Goal: Task Accomplishment & Management: Use online tool/utility

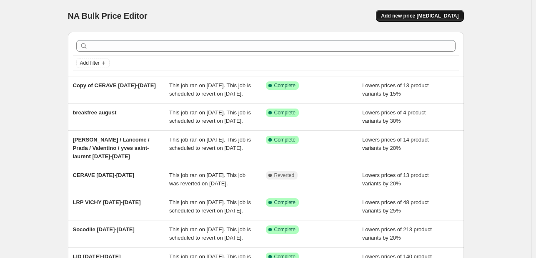
click at [427, 20] on button "Add new price [MEDICAL_DATA]" at bounding box center [420, 16] width 88 height 12
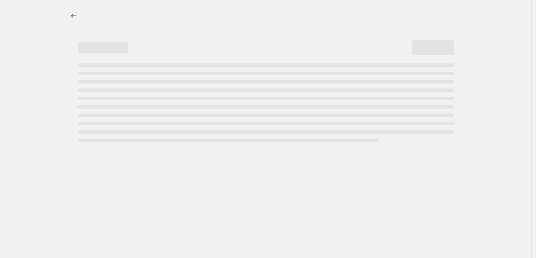
select select "percentage"
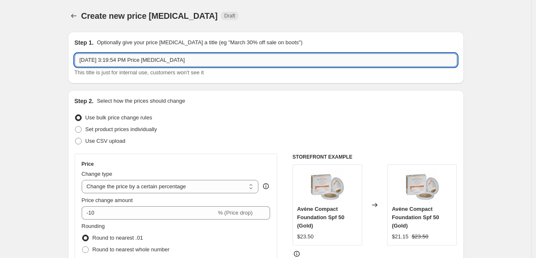
click at [210, 60] on input "[DATE] 3:19:54 PM Price [MEDICAL_DATA]" at bounding box center [266, 59] width 383 height 13
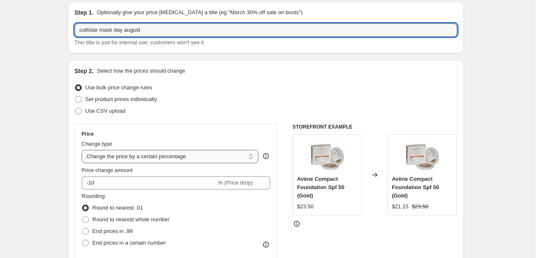
scroll to position [83, 0]
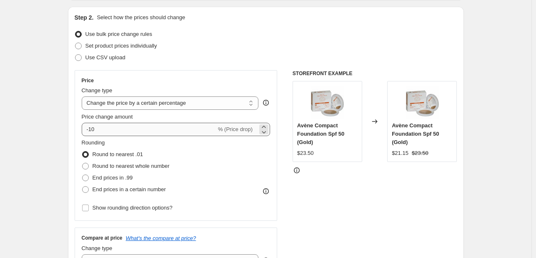
type input "collistar mask day august"
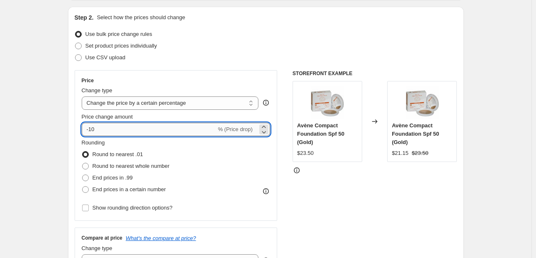
click at [108, 134] on input "-10" at bounding box center [149, 129] width 135 height 13
type input "-1"
type input "-25"
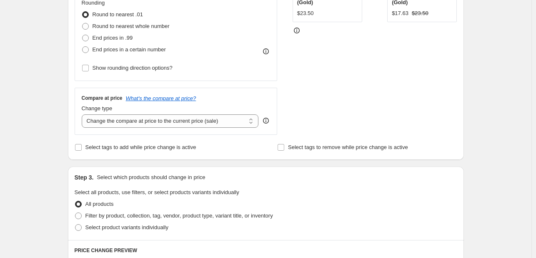
scroll to position [334, 0]
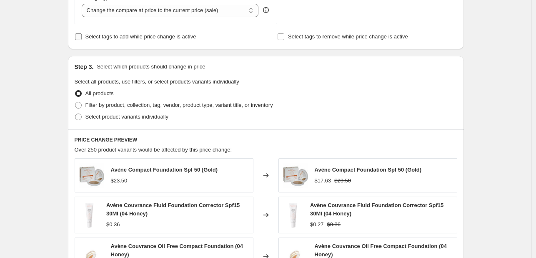
click at [109, 35] on span "Select tags to add while price change is active" at bounding box center [141, 36] width 111 height 6
click at [82, 35] on input "Select tags to add while price change is active" at bounding box center [78, 36] width 7 height 7
checkbox input "true"
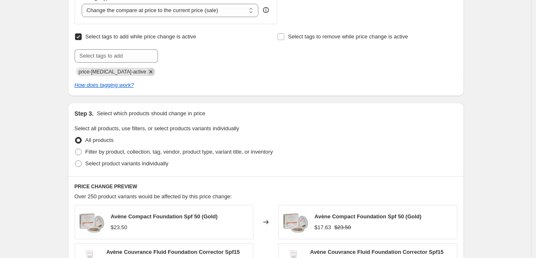
click at [147, 70] on icon "Remove price-change-job-active" at bounding box center [151, 72] width 8 height 8
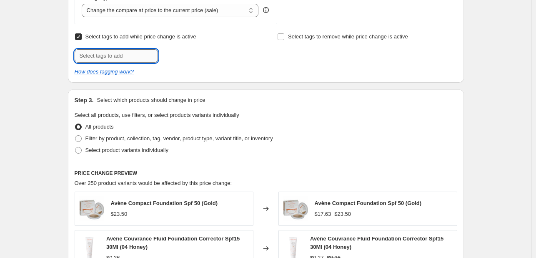
click at [133, 49] on input "text" at bounding box center [116, 55] width 83 height 13
type input "MASKD825"
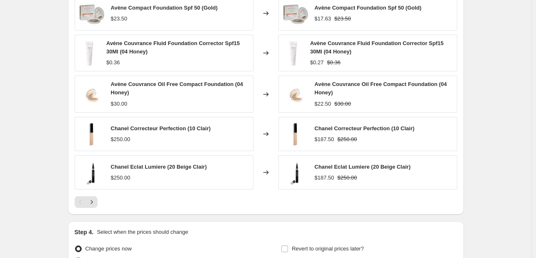
scroll to position [292, 0]
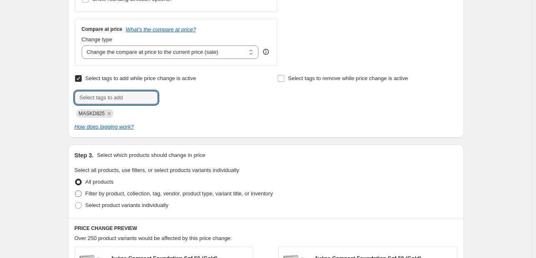
click at [180, 194] on span "Filter by product, collection, tag, vendor, product type, variant title, or inv…" at bounding box center [180, 193] width 188 height 6
click at [75, 191] on input "Filter by product, collection, tag, vendor, product type, variant title, or inv…" at bounding box center [75, 190] width 0 height 0
radio input "true"
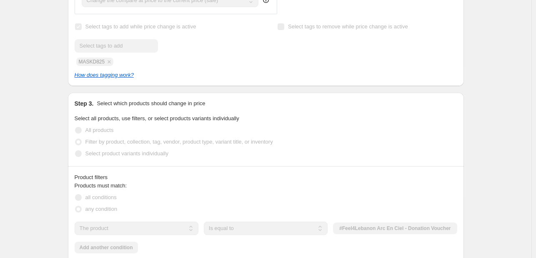
scroll to position [375, 0]
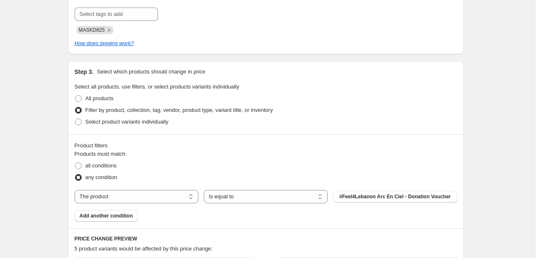
click at [162, 204] on div "Products must match: all conditions any condition The product The product's col…" at bounding box center [266, 186] width 383 height 72
click at [164, 198] on select "The product The product's collection The product's tag The product's vendor The…" at bounding box center [137, 196] width 124 height 13
select select "tag"
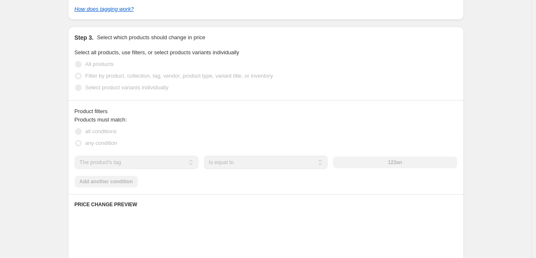
scroll to position [459, 0]
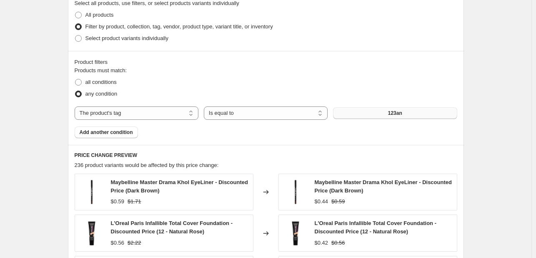
click at [384, 112] on button "123an" at bounding box center [395, 113] width 124 height 12
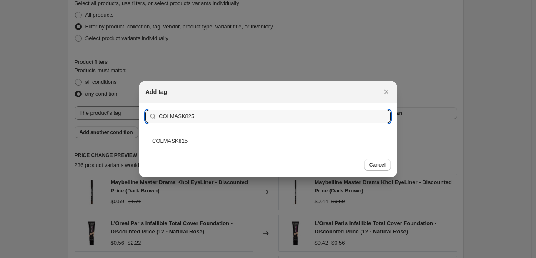
type input "COLMASK825"
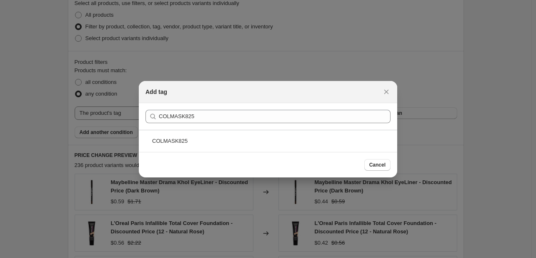
click at [216, 141] on div "COLMASK825" at bounding box center [268, 141] width 259 height 22
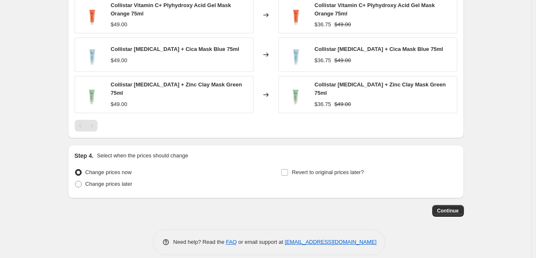
scroll to position [642, 0]
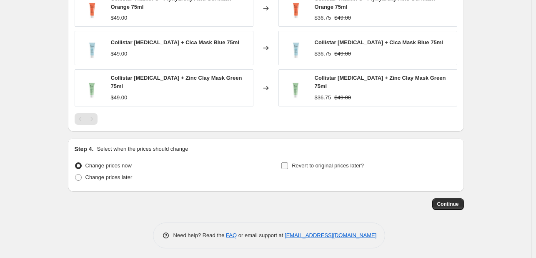
click at [340, 160] on label "Revert to original prices later?" at bounding box center [322, 166] width 83 height 12
click at [288, 162] on input "Revert to original prices later?" at bounding box center [285, 165] width 7 height 7
checkbox input "true"
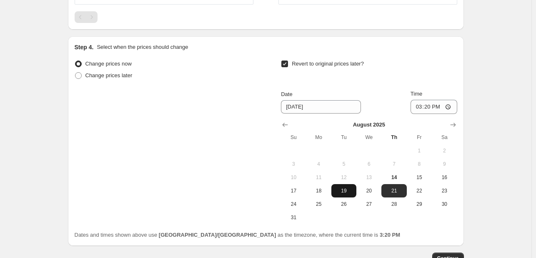
scroll to position [767, 0]
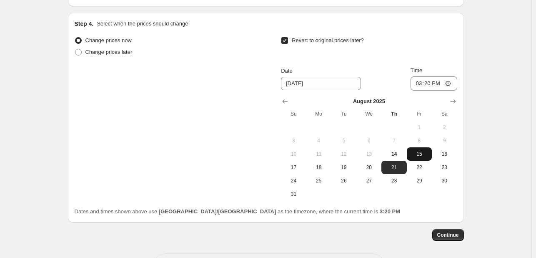
click at [427, 152] on span "15" at bounding box center [419, 154] width 18 height 7
type input "[DATE]"
click at [417, 72] on div "Time 15:20" at bounding box center [434, 78] width 47 height 24
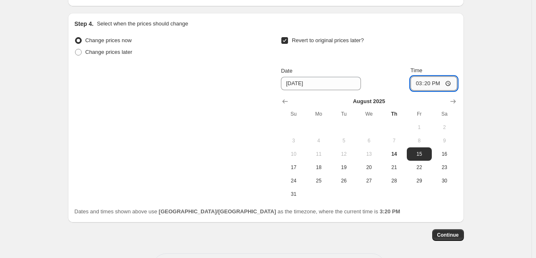
click at [419, 81] on input "15:20" at bounding box center [434, 83] width 47 height 14
type input "23:55"
click at [436, 237] on div "Continue" at bounding box center [266, 235] width 396 height 12
click at [443, 231] on span "Continue" at bounding box center [449, 234] width 22 height 7
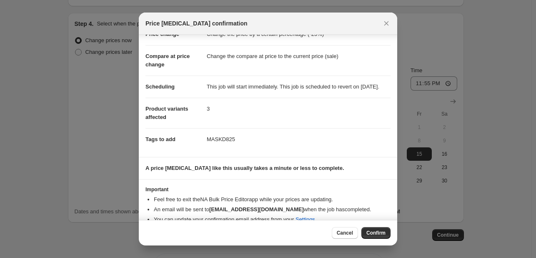
scroll to position [46, 0]
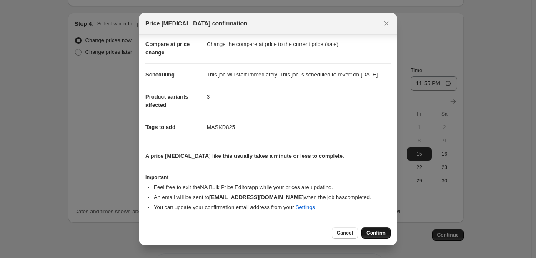
click at [380, 231] on span "Confirm" at bounding box center [376, 232] width 19 height 7
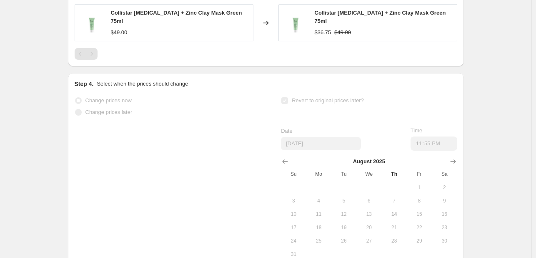
select select "percentage"
select select "tag"
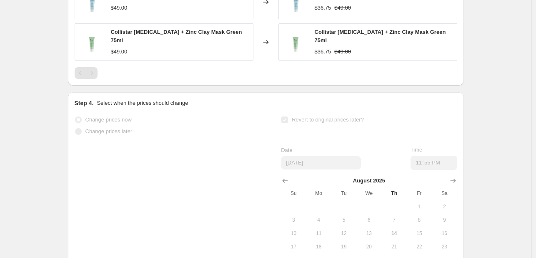
scroll to position [0, 0]
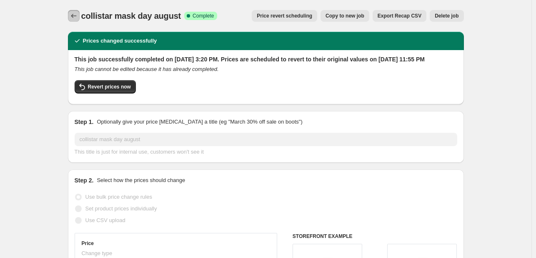
click at [77, 15] on icon "Price change jobs" at bounding box center [74, 16] width 8 height 8
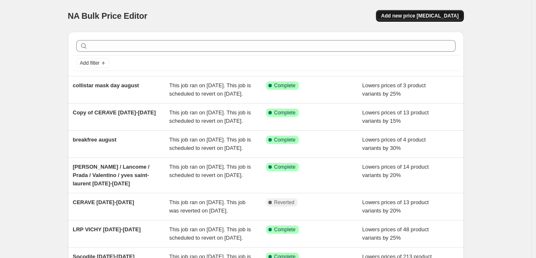
click at [443, 17] on span "Add new price [MEDICAL_DATA]" at bounding box center [420, 16] width 78 height 7
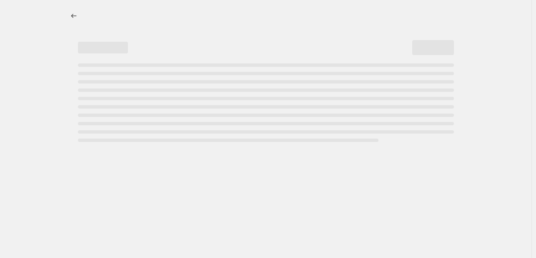
select select "percentage"
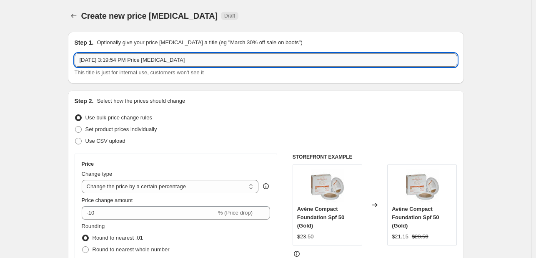
click at [155, 59] on input "[DATE] 3:19:54 PM Price [MEDICAL_DATA]" at bounding box center [266, 59] width 383 height 13
type input "HBYTALA MASK DAY AUGUST"
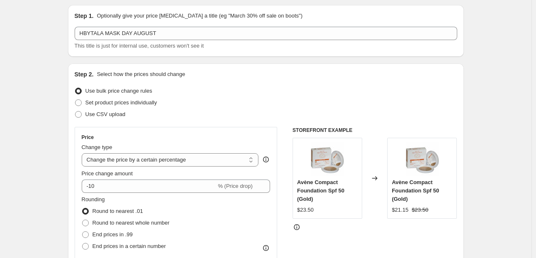
scroll to position [42, 0]
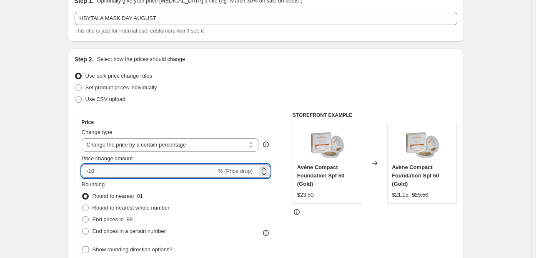
click at [109, 176] on input "-10" at bounding box center [149, 170] width 135 height 13
type input "-1"
type input "-20"
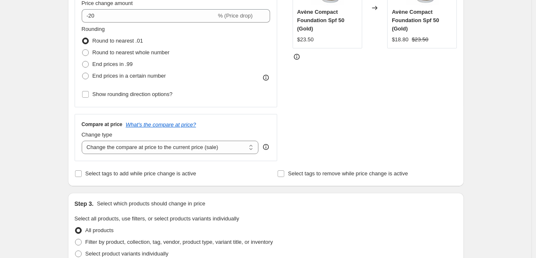
scroll to position [209, 0]
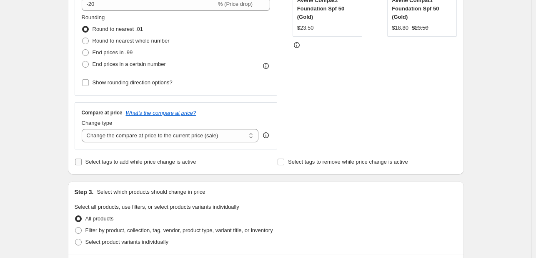
click at [118, 165] on span "Select tags to add while price change is active" at bounding box center [141, 161] width 111 height 6
click at [82, 165] on input "Select tags to add while price change is active" at bounding box center [78, 161] width 7 height 7
checkbox input "true"
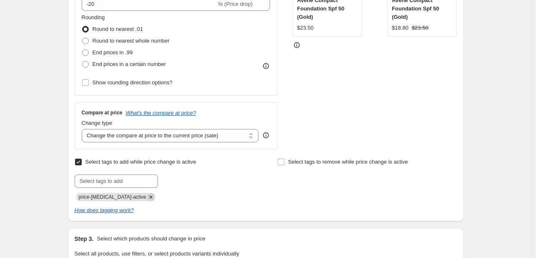
click at [147, 198] on icon "Remove price-change-job-active" at bounding box center [151, 197] width 8 height 8
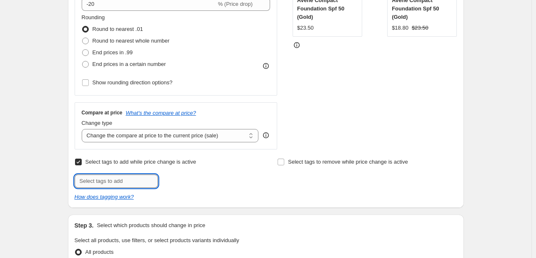
click at [141, 183] on input "text" at bounding box center [116, 180] width 83 height 13
paste input "HBTMASKS825"
type input "HBTMASKS825"
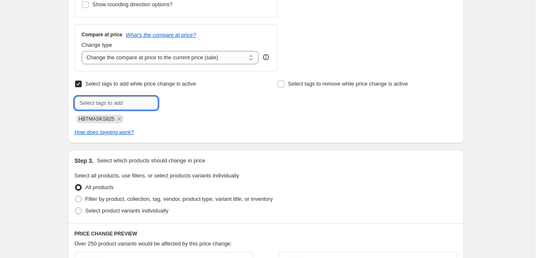
scroll to position [334, 0]
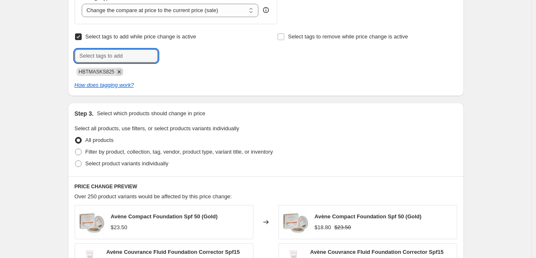
click at [119, 68] on icon "Remove HBTMASKS825" at bounding box center [120, 72] width 8 height 8
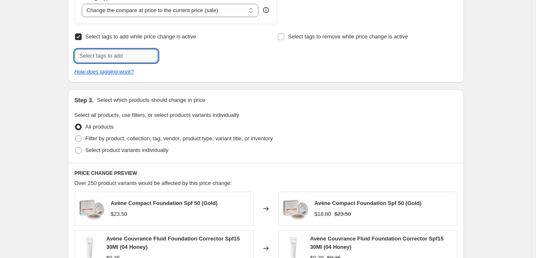
click at [119, 59] on input "text" at bounding box center [116, 55] width 83 height 13
type input "MASKD825"
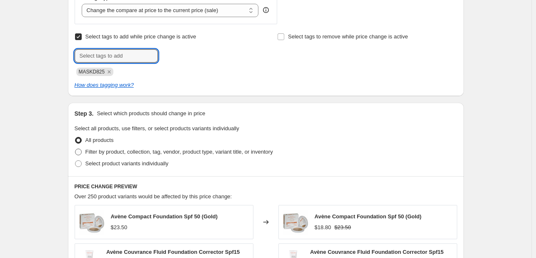
click at [138, 146] on label "Filter by product, collection, tag, vendor, product type, variant title, or inv…" at bounding box center [174, 152] width 199 height 12
click at [75, 148] on input "Filter by product, collection, tag, vendor, product type, variant title, or inv…" at bounding box center [75, 148] width 0 height 0
radio input "true"
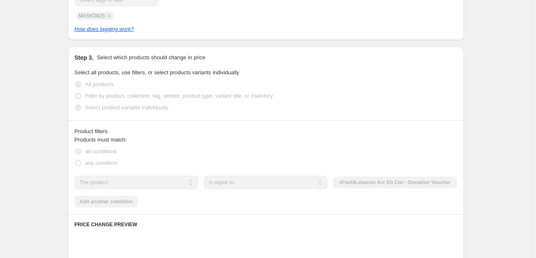
scroll to position [459, 0]
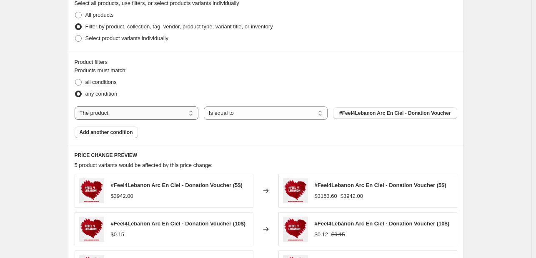
click at [162, 119] on select "The product The product's collection The product's tag The product's vendor The…" at bounding box center [137, 112] width 124 height 13
select select "tag"
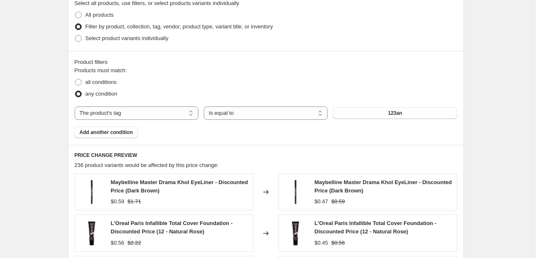
click at [398, 114] on span "123an" at bounding box center [395, 113] width 14 height 7
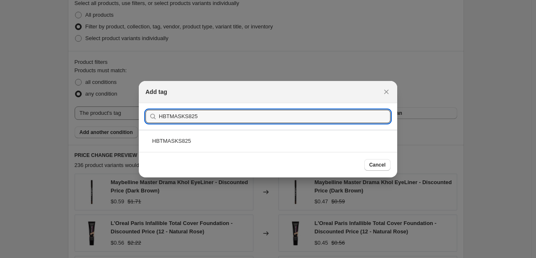
type input "HBTMASKS825"
click at [229, 137] on div "HBTMASKS825" at bounding box center [268, 141] width 259 height 22
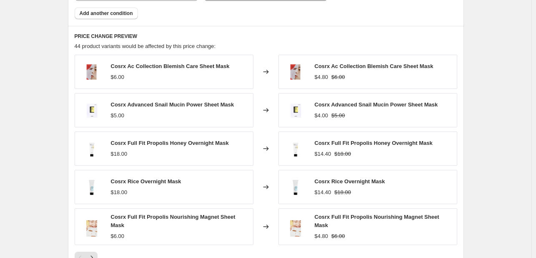
scroll to position [626, 0]
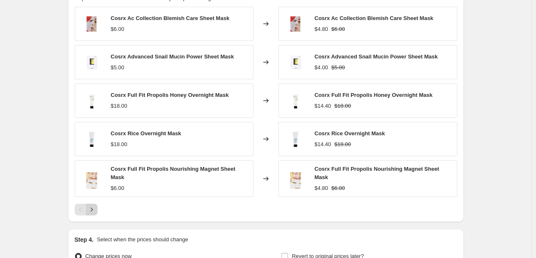
click at [95, 205] on icon "Next" at bounding box center [92, 209] width 8 height 8
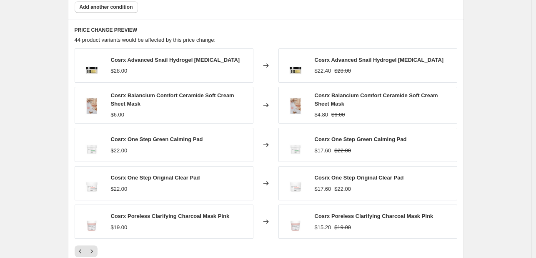
scroll to position [667, 0]
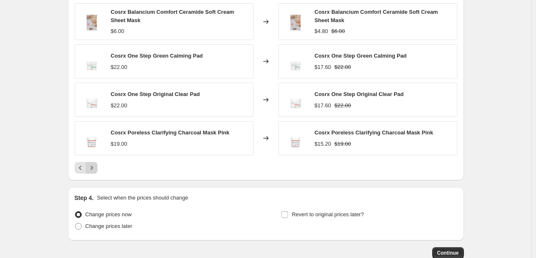
click at [96, 169] on icon "Next" at bounding box center [92, 168] width 8 height 8
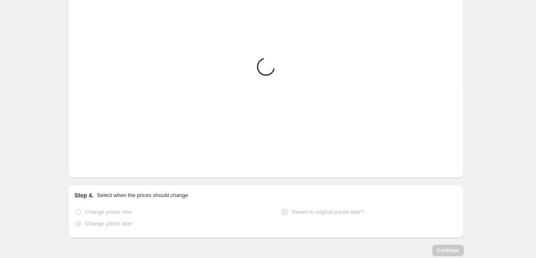
scroll to position [626, 0]
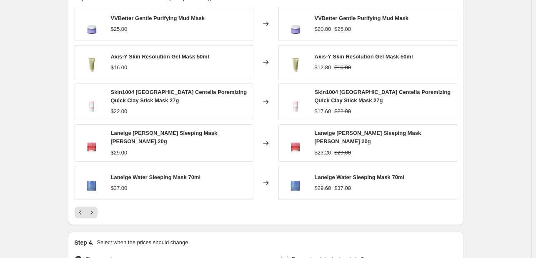
click at [101, 206] on div at bounding box center [266, 212] width 383 height 12
click at [93, 211] on icon "Next" at bounding box center [92, 212] width 8 height 8
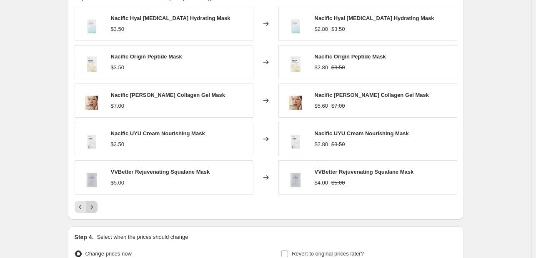
click at [93, 211] on button "Next" at bounding box center [92, 207] width 12 height 12
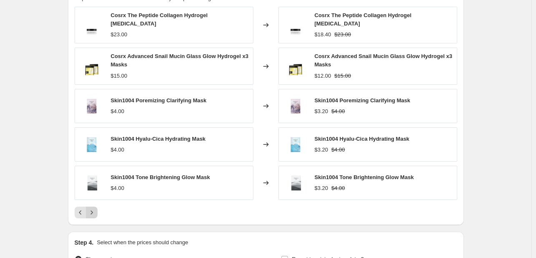
click at [93, 211] on icon "Next" at bounding box center [92, 212] width 8 height 8
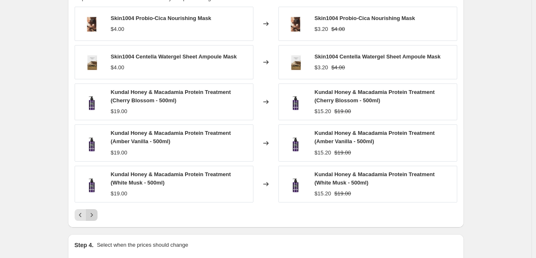
click at [93, 211] on icon "Next" at bounding box center [92, 215] width 8 height 8
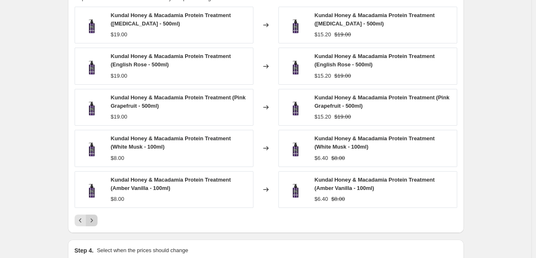
click at [93, 211] on div "Kundal Honey & Macadamia Protein Treatment ([MEDICAL_DATA] - 500ml) $19.00 Chan…" at bounding box center [266, 116] width 383 height 219
click at [93, 215] on button "Next" at bounding box center [92, 220] width 12 height 12
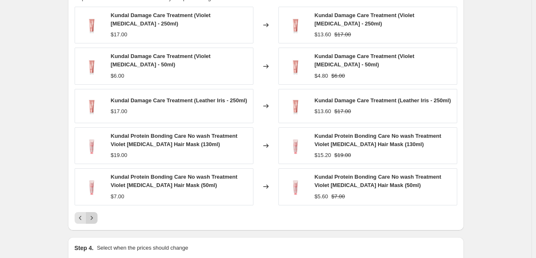
click at [93, 215] on icon "Next" at bounding box center [92, 218] width 8 height 8
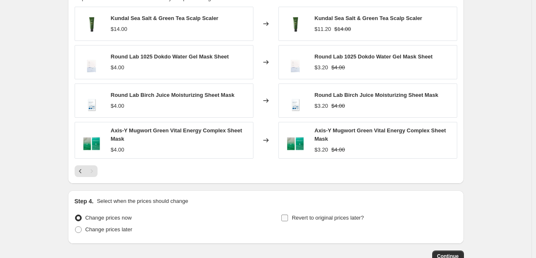
click at [321, 219] on span "Revert to original prices later?" at bounding box center [328, 217] width 72 height 6
click at [288, 219] on input "Revert to original prices later?" at bounding box center [285, 217] width 7 height 7
checkbox input "true"
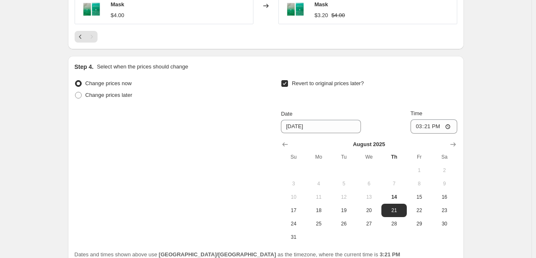
scroll to position [751, 0]
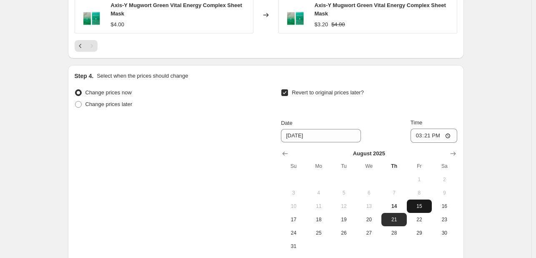
click at [419, 205] on span "15" at bounding box center [419, 206] width 18 height 7
type input "[DATE]"
click at [415, 138] on input "15:21" at bounding box center [434, 135] width 47 height 14
type input "23:55"
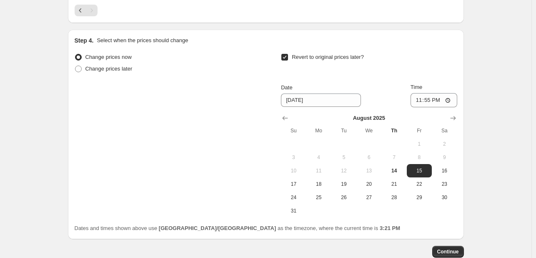
scroll to position [836, 0]
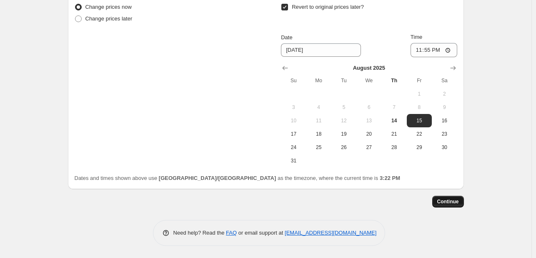
click at [437, 199] on button "Continue" at bounding box center [449, 202] width 32 height 12
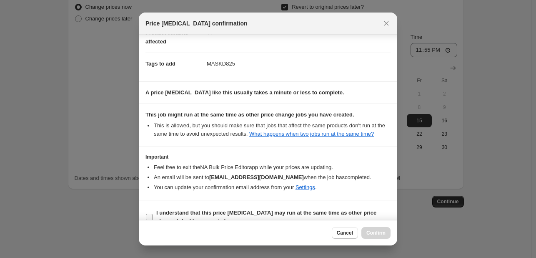
scroll to position [123, 0]
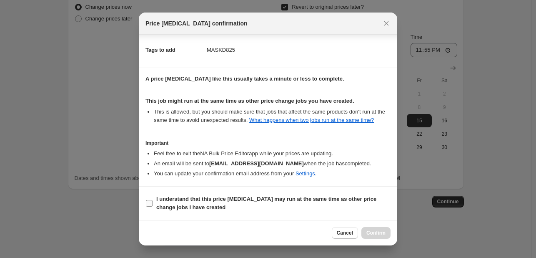
click at [352, 208] on span "I understand that this price [MEDICAL_DATA] may run at the same time as other p…" at bounding box center [273, 203] width 234 height 17
click at [153, 206] on input "I understand that this price [MEDICAL_DATA] may run at the same time as other p…" at bounding box center [149, 203] width 7 height 7
checkbox input "true"
click at [382, 231] on span "Confirm" at bounding box center [376, 232] width 19 height 7
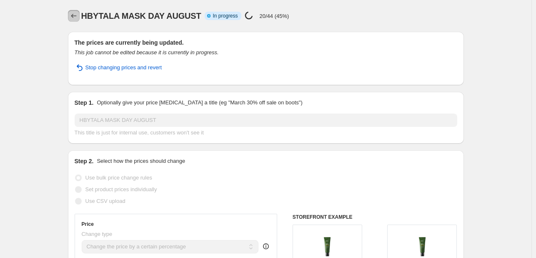
click at [73, 12] on icon "Price change jobs" at bounding box center [74, 16] width 8 height 8
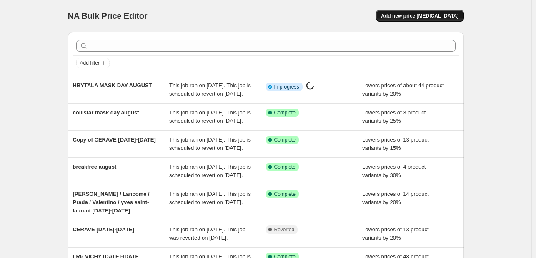
click at [434, 19] on button "Add new price [MEDICAL_DATA]" at bounding box center [420, 16] width 88 height 12
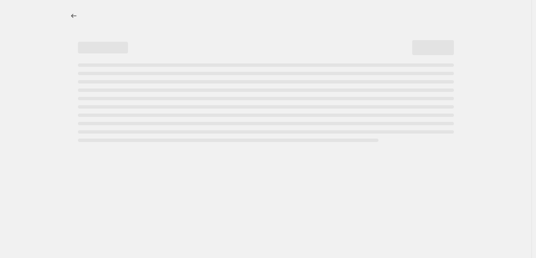
select select "percentage"
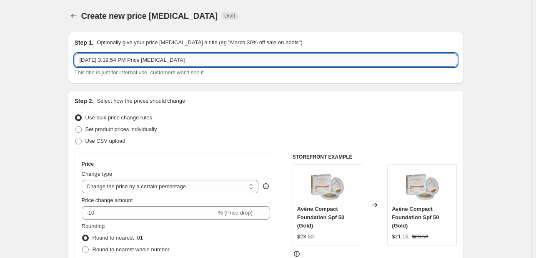
click at [249, 56] on input "[DATE] 3:19:54 PM Price [MEDICAL_DATA]" at bounding box center [266, 59] width 383 height 13
type input "[PERSON_NAME] MA"
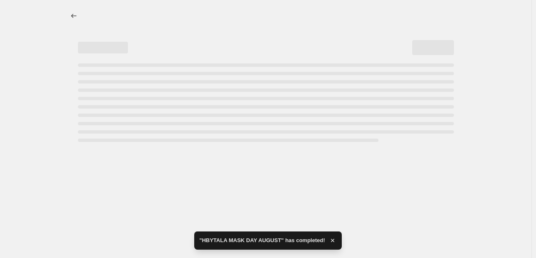
select select "percentage"
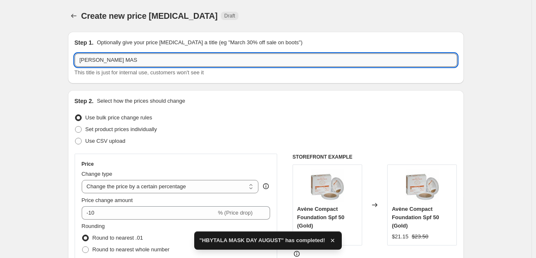
click at [153, 64] on input "[PERSON_NAME] MAS" at bounding box center [266, 59] width 383 height 13
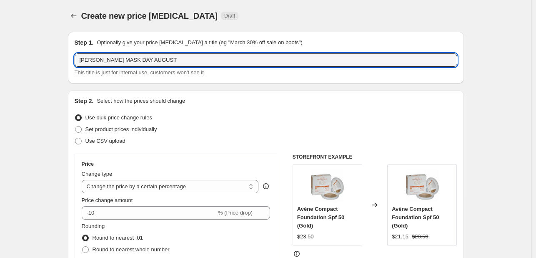
type input "[PERSON_NAME] MASK DAY AUGUST"
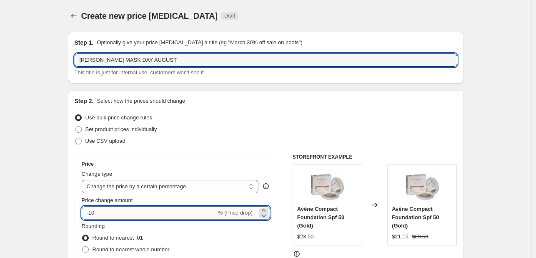
click at [116, 213] on input "-10" at bounding box center [149, 212] width 135 height 13
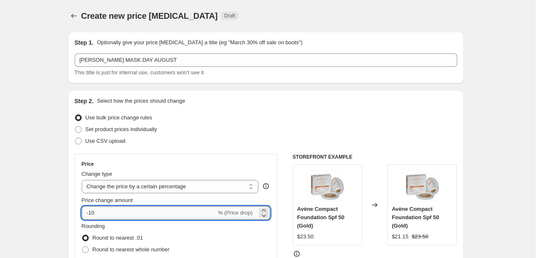
type input "-1"
type input "-20"
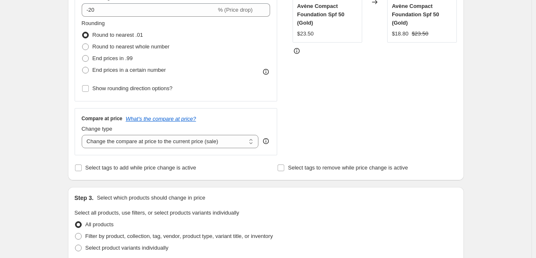
scroll to position [209, 0]
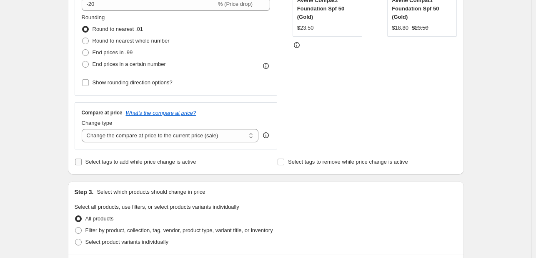
click at [114, 161] on span "Select tags to add while price change is active" at bounding box center [141, 161] width 111 height 6
click at [82, 161] on input "Select tags to add while price change is active" at bounding box center [78, 161] width 7 height 7
checkbox input "true"
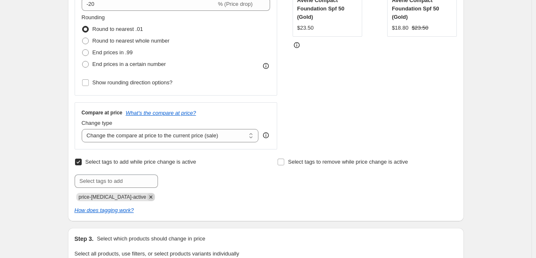
click at [147, 195] on icon "Remove price-change-job-active" at bounding box center [151, 197] width 8 height 8
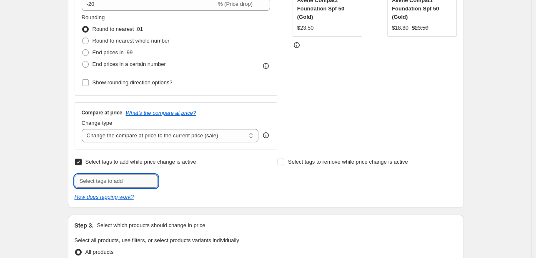
click at [143, 180] on input "text" at bounding box center [116, 180] width 83 height 13
type input "MASKD825"
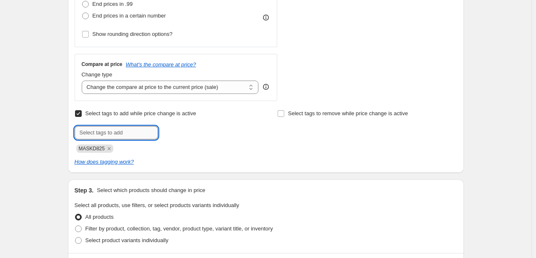
scroll to position [334, 0]
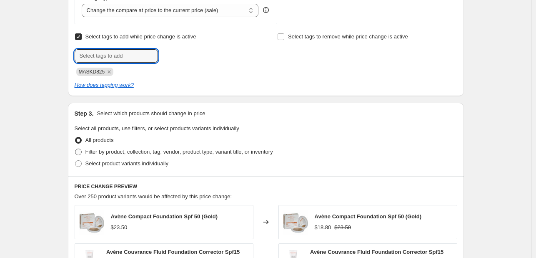
click at [140, 156] on span "Filter by product, collection, tag, vendor, product type, variant title, or inv…" at bounding box center [180, 152] width 188 height 8
click at [75, 149] on input "Filter by product, collection, tag, vendor, product type, variant title, or inv…" at bounding box center [75, 148] width 0 height 0
radio input "true"
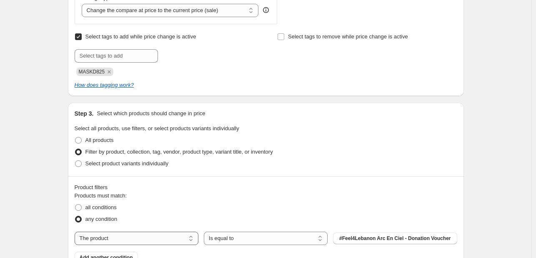
click at [160, 234] on select "The product The product's collection The product's tag The product's vendor The…" at bounding box center [137, 237] width 124 height 13
select select "tag"
click at [375, 237] on button "123an" at bounding box center [395, 238] width 124 height 12
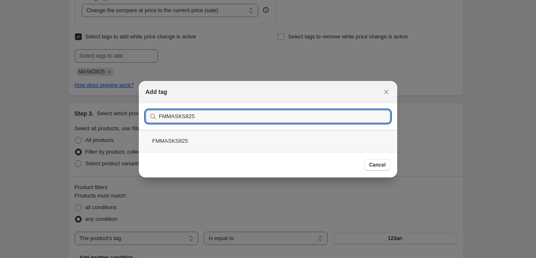
type input "FMMASKS825"
click at [202, 143] on div "FMMASKS825" at bounding box center [268, 141] width 259 height 22
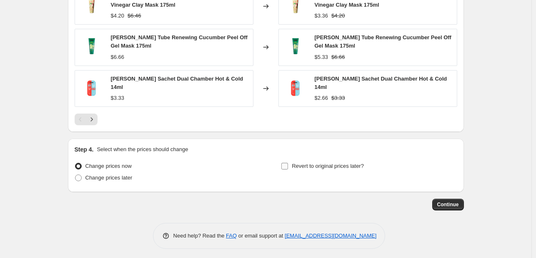
click at [316, 163] on span "Revert to original prices later?" at bounding box center [328, 166] width 72 height 6
click at [288, 163] on input "Revert to original prices later?" at bounding box center [285, 166] width 7 height 7
checkbox input "true"
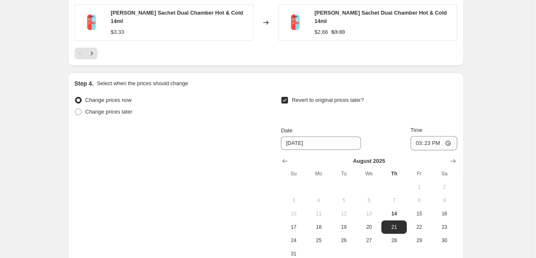
scroll to position [883, 0]
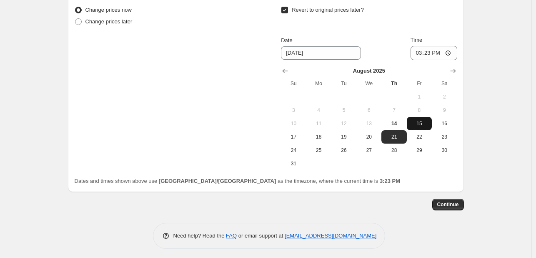
click at [428, 120] on span "15" at bounding box center [419, 123] width 18 height 7
type input "[DATE]"
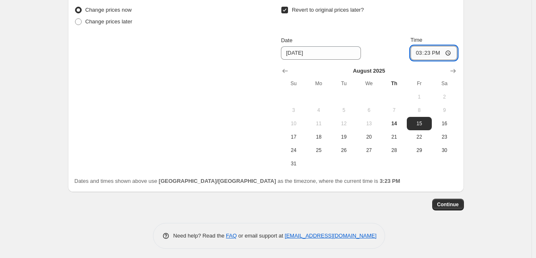
click at [418, 52] on input "15:23" at bounding box center [434, 53] width 47 height 14
type input "23:55"
click at [456, 202] on span "Continue" at bounding box center [449, 204] width 22 height 7
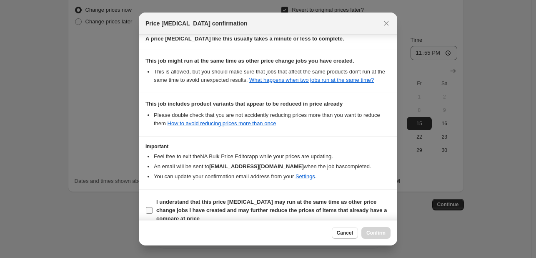
scroll to position [174, 0]
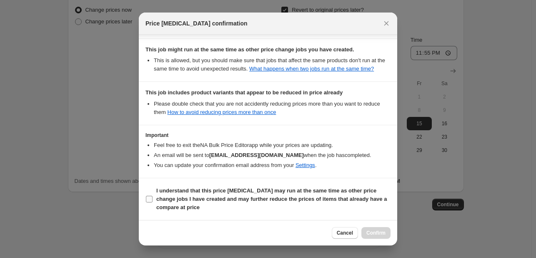
click at [349, 204] on span "I understand that this price [MEDICAL_DATA] may run at the same time as other p…" at bounding box center [273, 198] width 234 height 25
click at [153, 202] on input "I understand that this price [MEDICAL_DATA] may run at the same time as other p…" at bounding box center [149, 199] width 7 height 7
checkbox input "true"
click at [384, 238] on button "Confirm" at bounding box center [376, 233] width 29 height 12
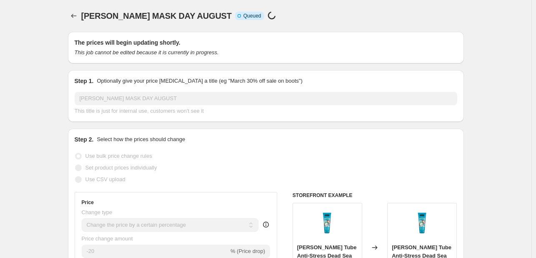
scroll to position [883, 0]
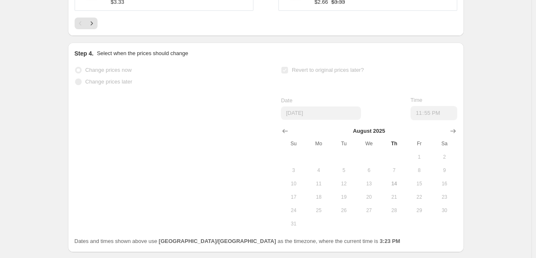
select select "percentage"
select select "tag"
